Goal: Information Seeking & Learning: Learn about a topic

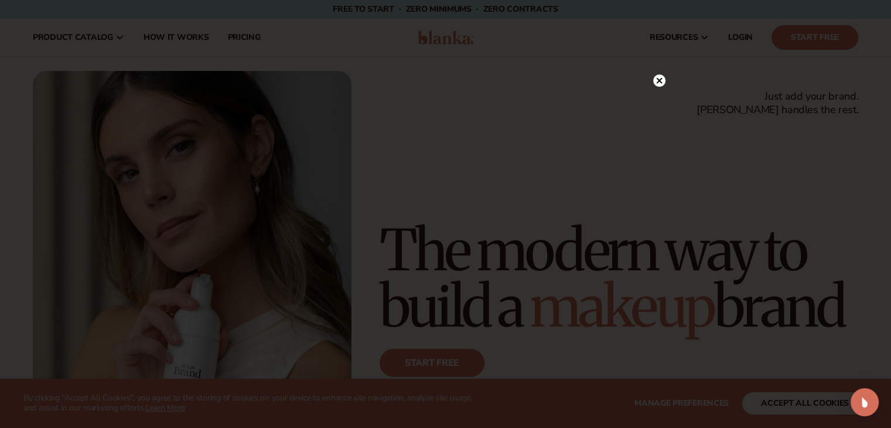
click at [660, 79] on icon at bounding box center [659, 80] width 6 height 6
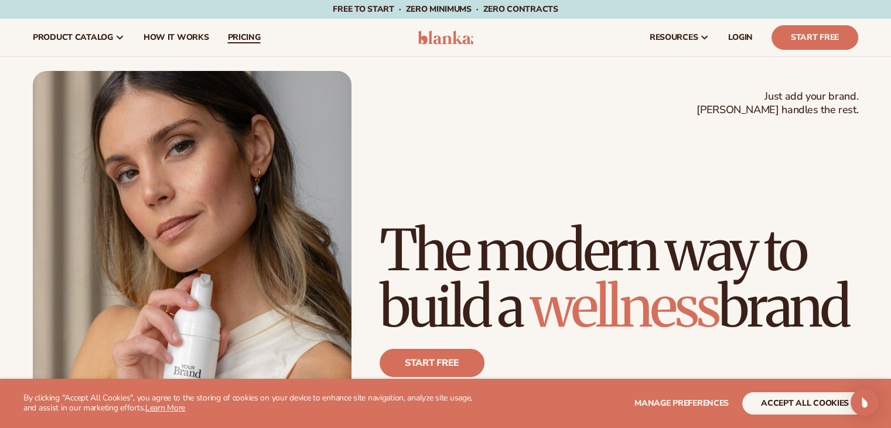
click at [250, 36] on span "pricing" at bounding box center [243, 37] width 33 height 9
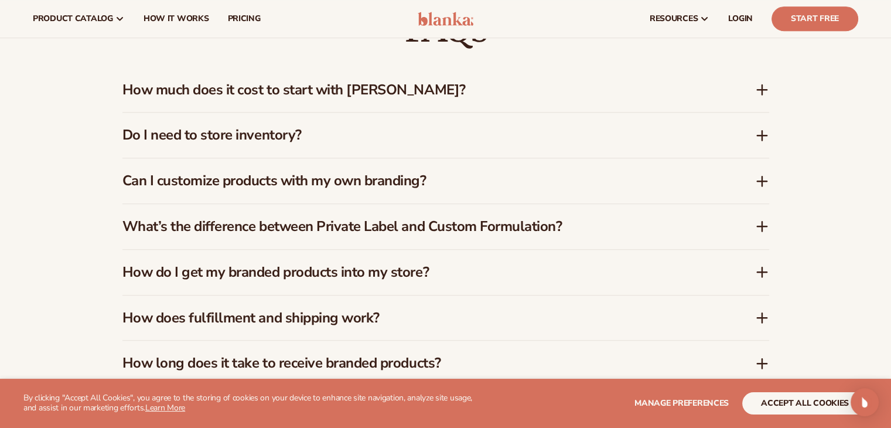
drag, startPoint x: 899, startPoint y: 59, endPoint x: 898, endPoint y: 243, distance: 184.0
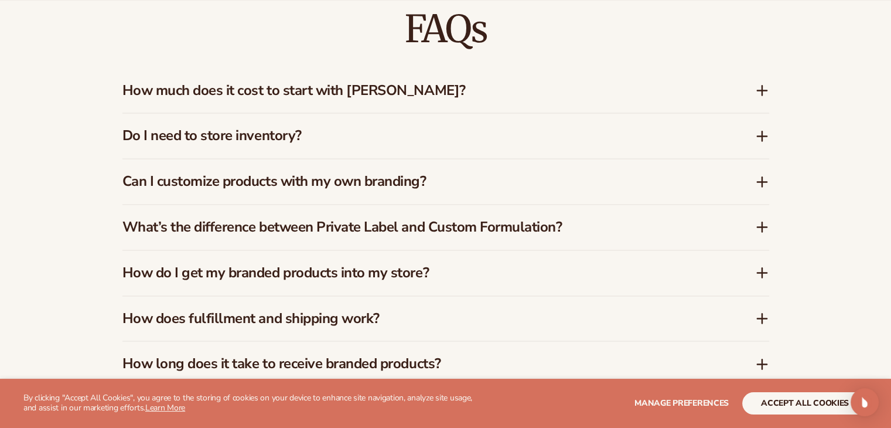
click at [762, 90] on icon at bounding box center [762, 90] width 9 height 0
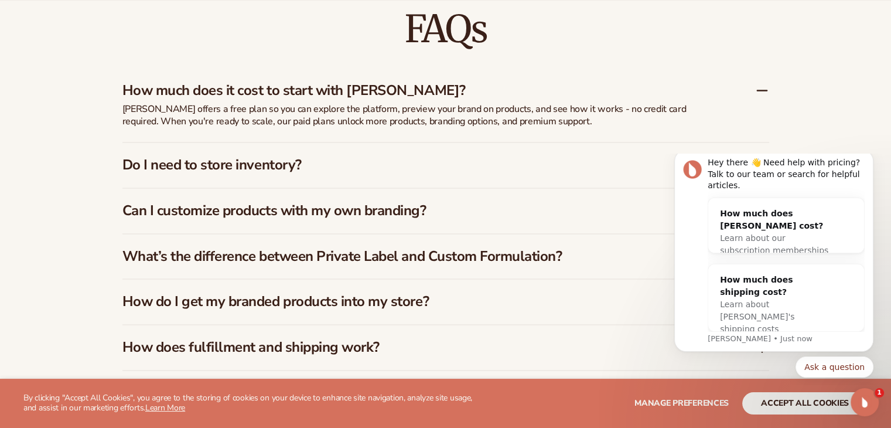
scroll to position [0, 0]
click at [870, 156] on icon "Dismiss notification" at bounding box center [870, 153] width 6 height 6
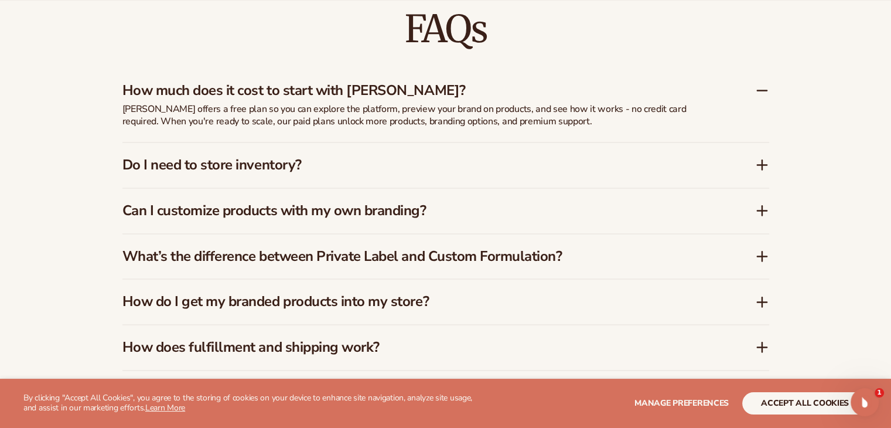
click at [763, 158] on icon at bounding box center [762, 165] width 14 height 14
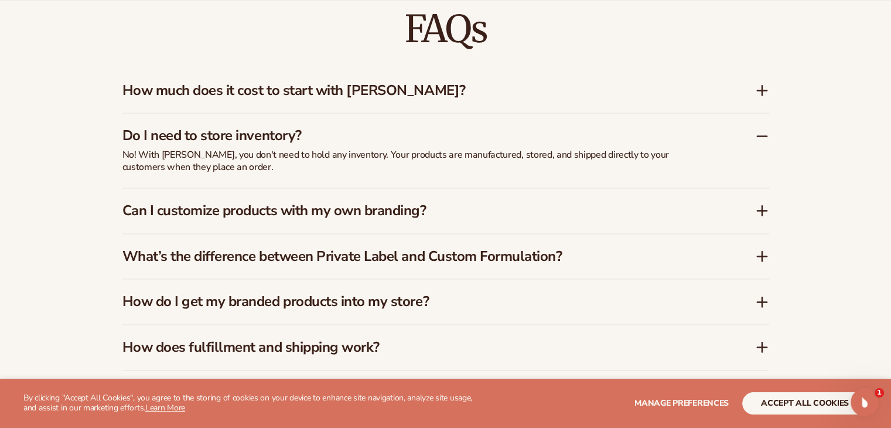
click at [766, 207] on icon at bounding box center [762, 210] width 14 height 14
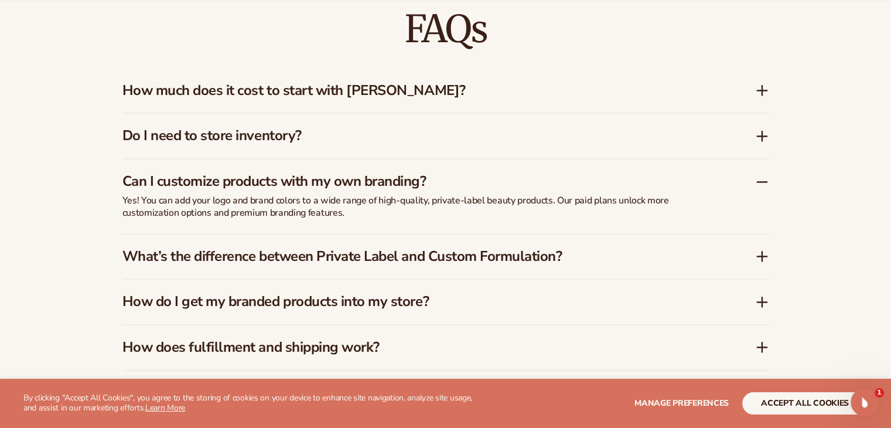
click at [759, 306] on icon at bounding box center [762, 302] width 14 height 14
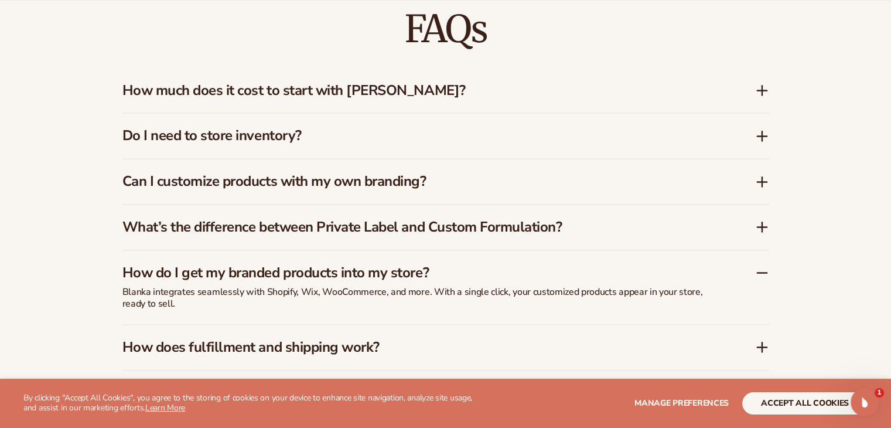
click at [762, 349] on icon at bounding box center [762, 346] width 0 height 9
